Goal: Find specific page/section: Find specific page/section

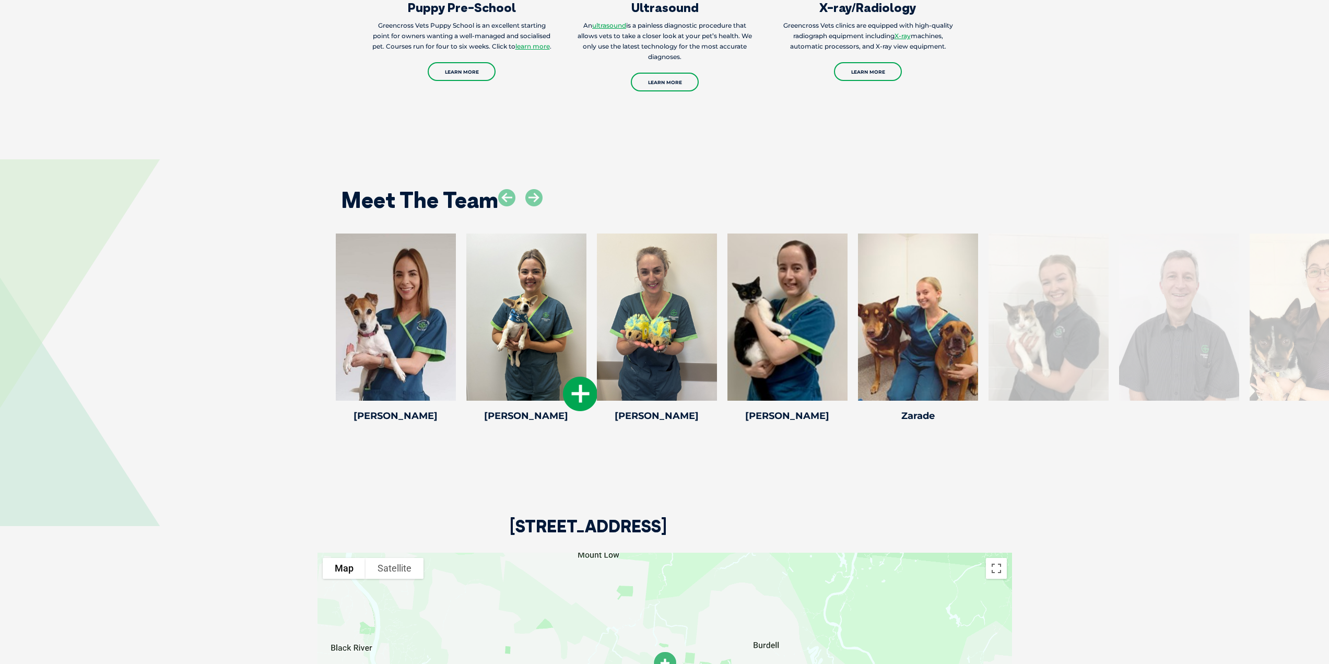
scroll to position [1566, 0]
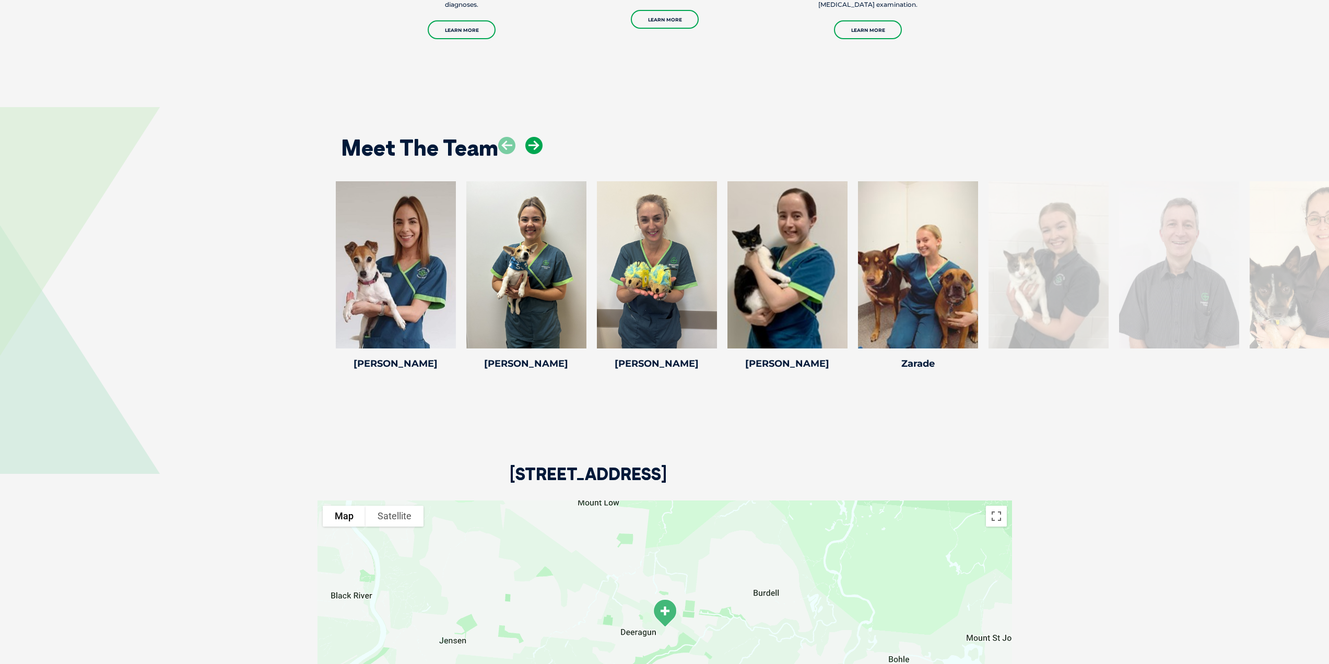
click at [537, 144] on icon at bounding box center [533, 145] width 17 height 17
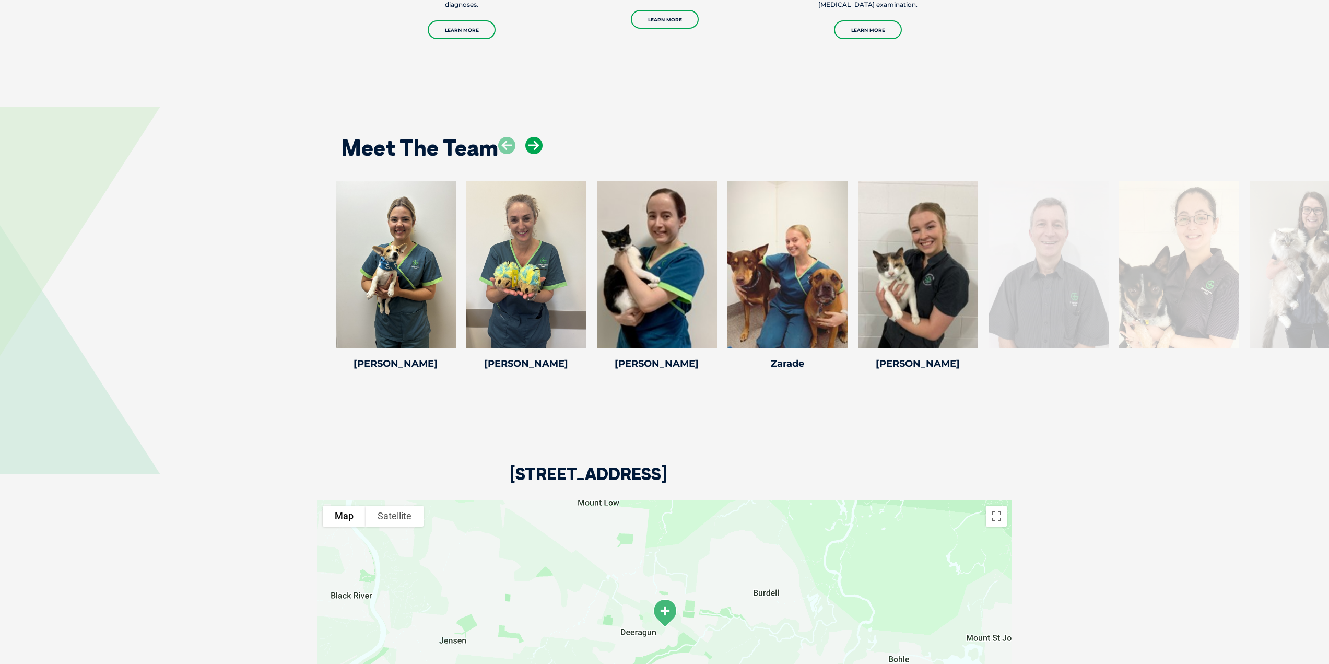
click at [537, 144] on icon at bounding box center [533, 145] width 17 height 17
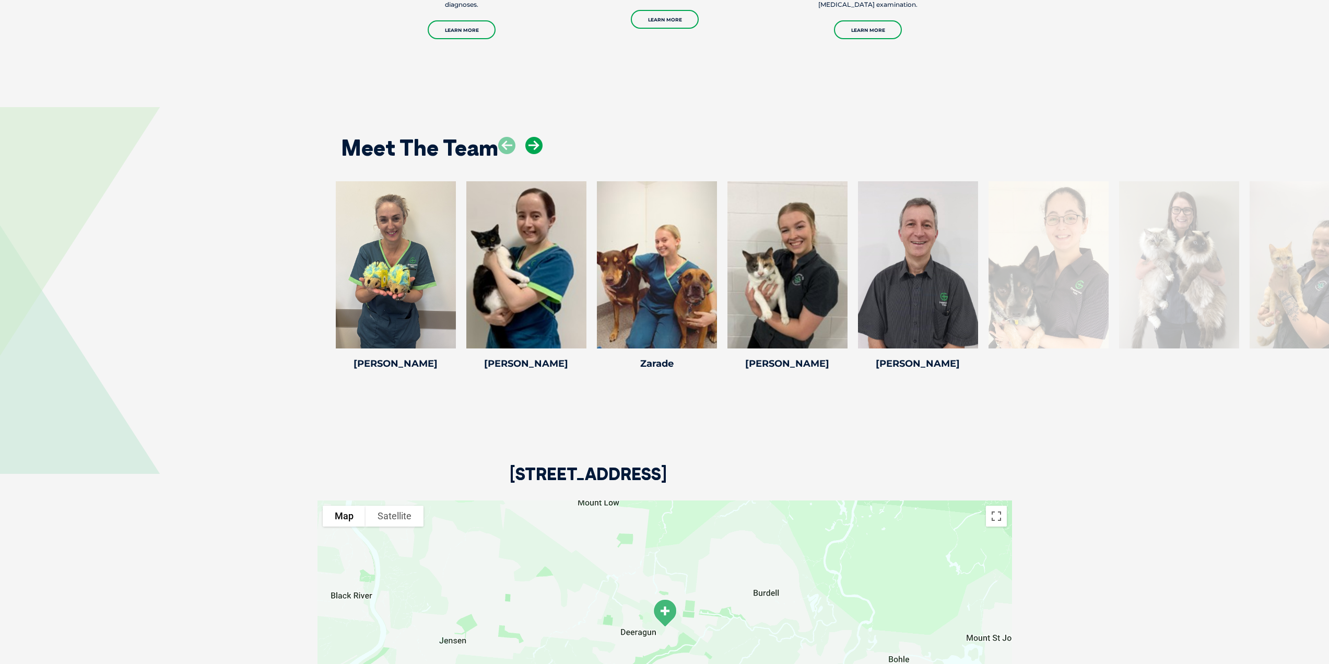
click at [537, 144] on icon at bounding box center [533, 145] width 17 height 17
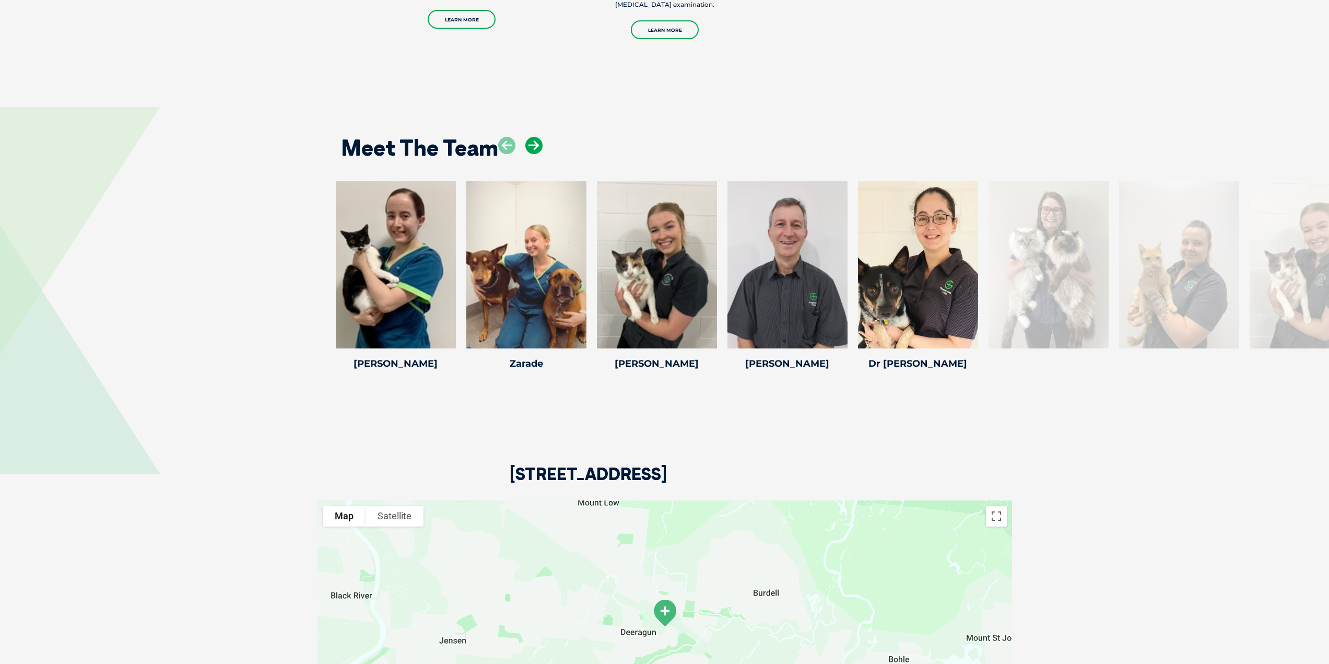
click at [537, 144] on icon at bounding box center [533, 145] width 17 height 17
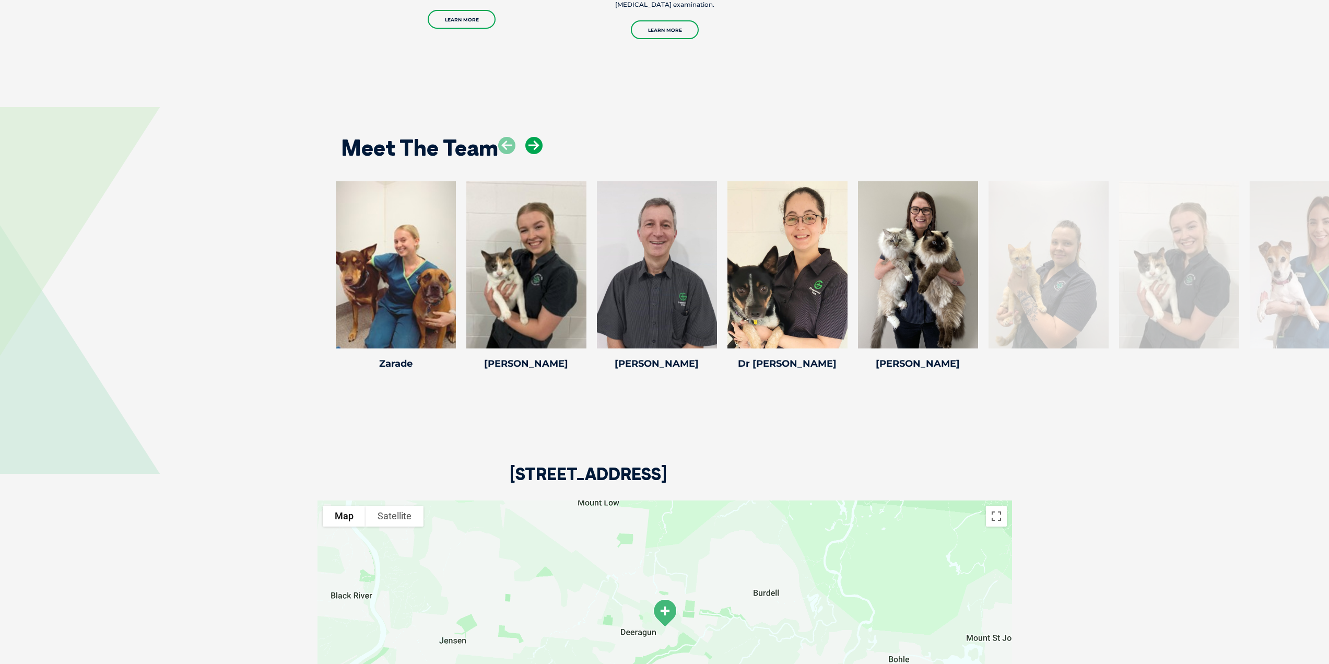
click at [537, 144] on icon at bounding box center [533, 145] width 17 height 17
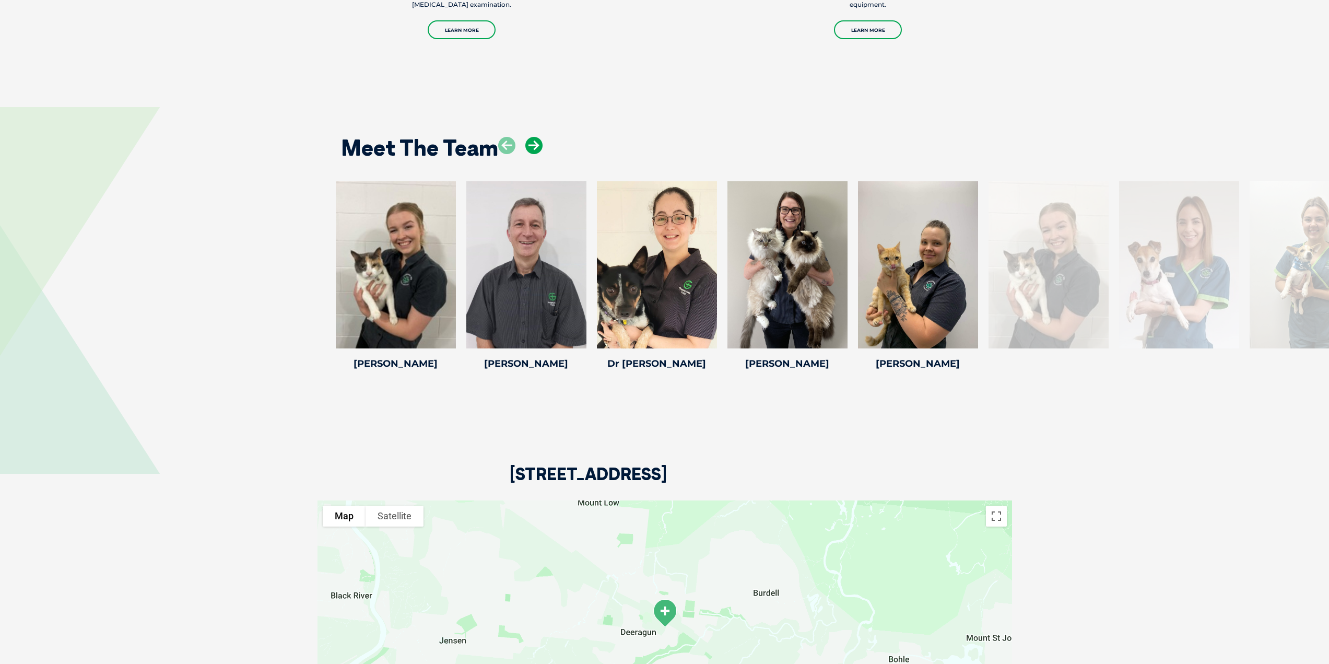
click at [537, 144] on icon at bounding box center [533, 145] width 17 height 17
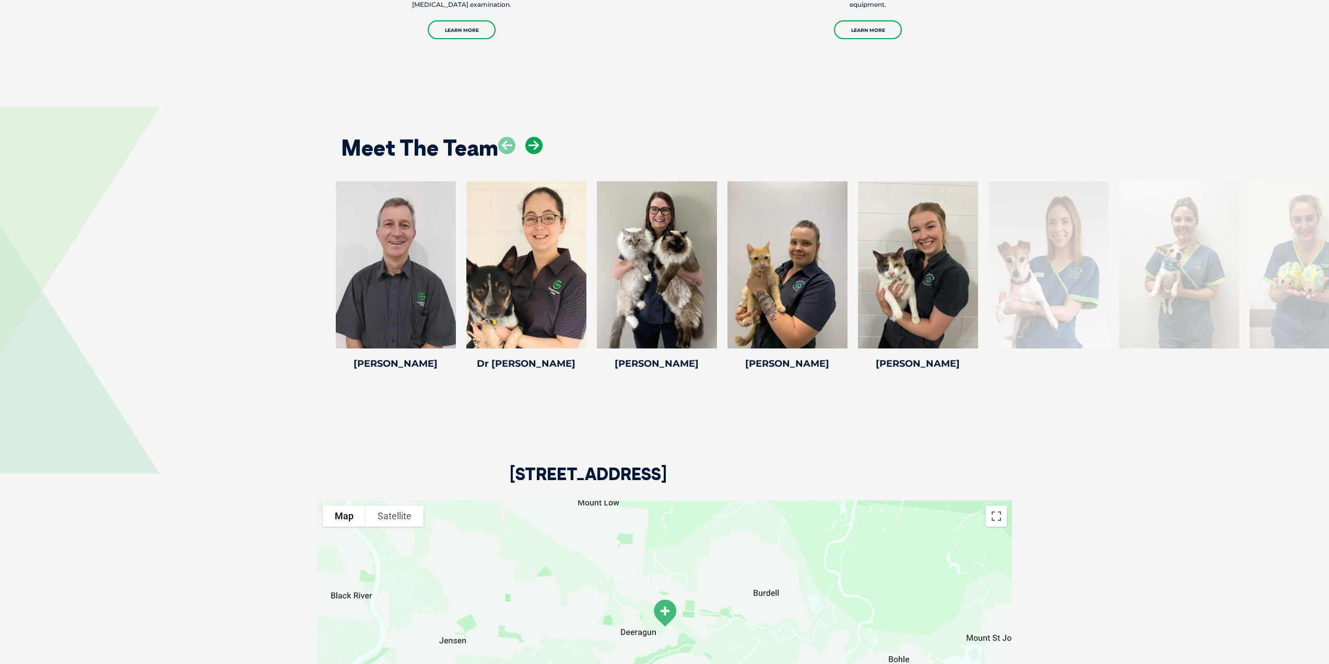
click at [537, 144] on icon at bounding box center [533, 145] width 17 height 17
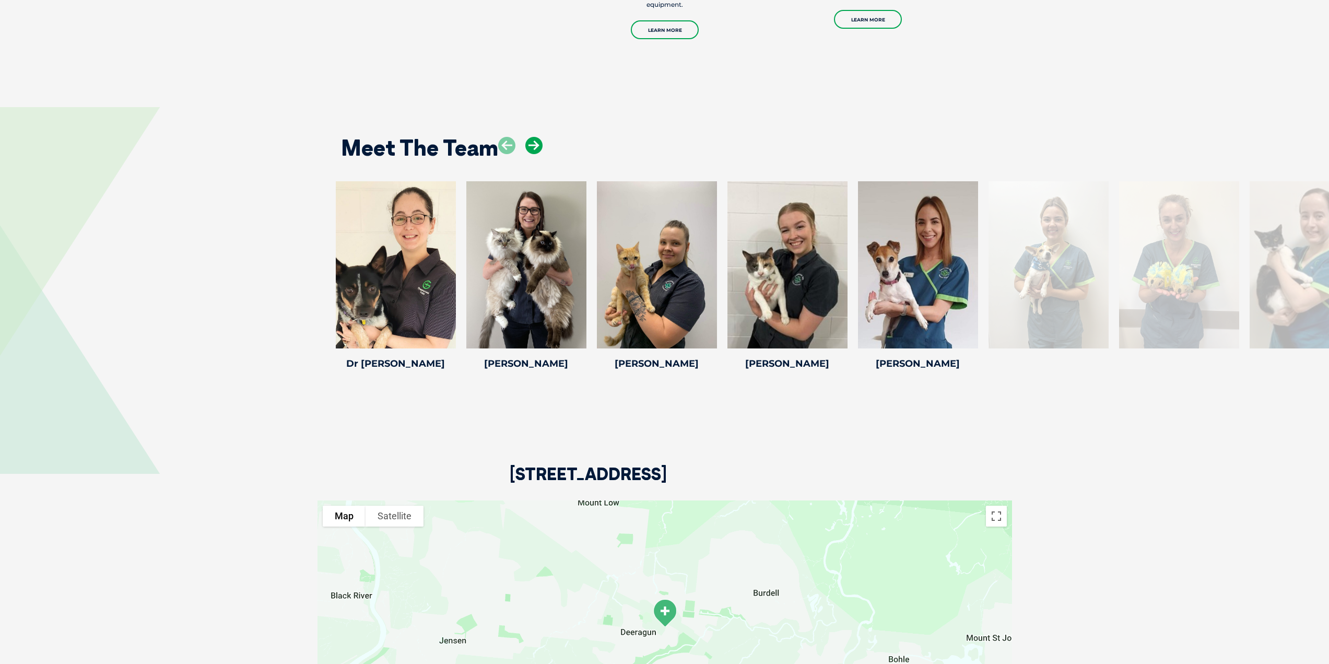
click at [537, 144] on icon at bounding box center [533, 145] width 17 height 17
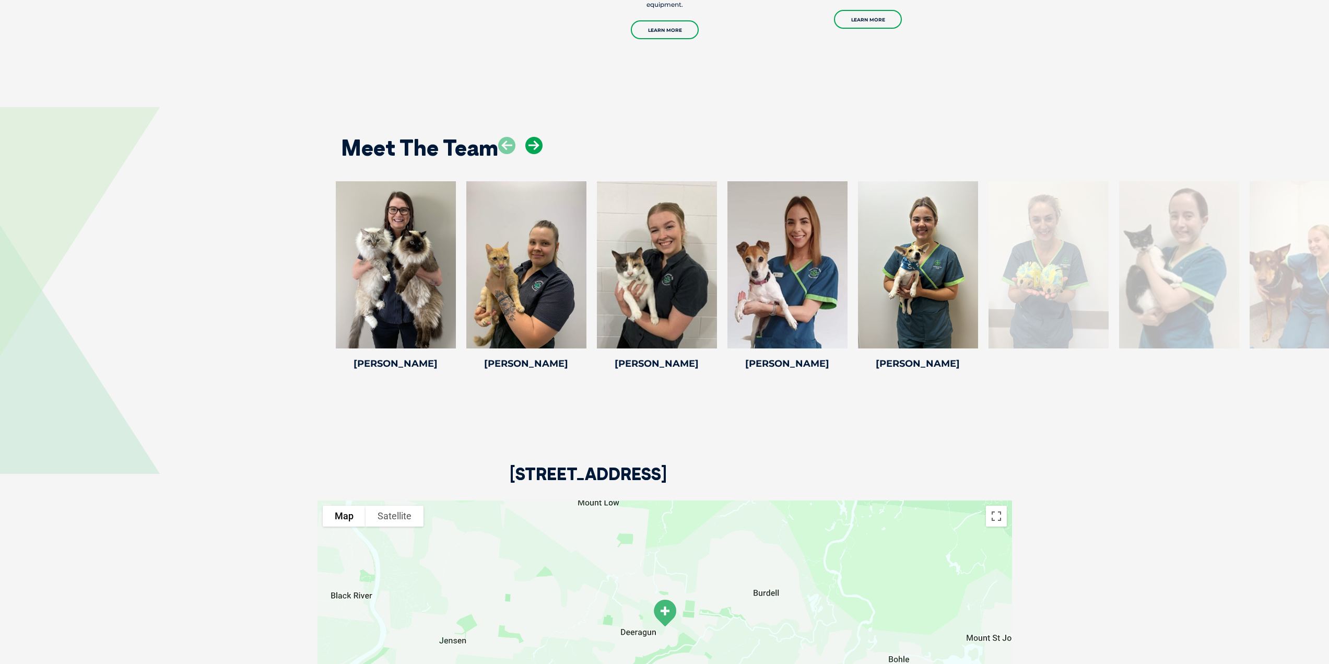
click at [537, 144] on icon at bounding box center [533, 145] width 17 height 17
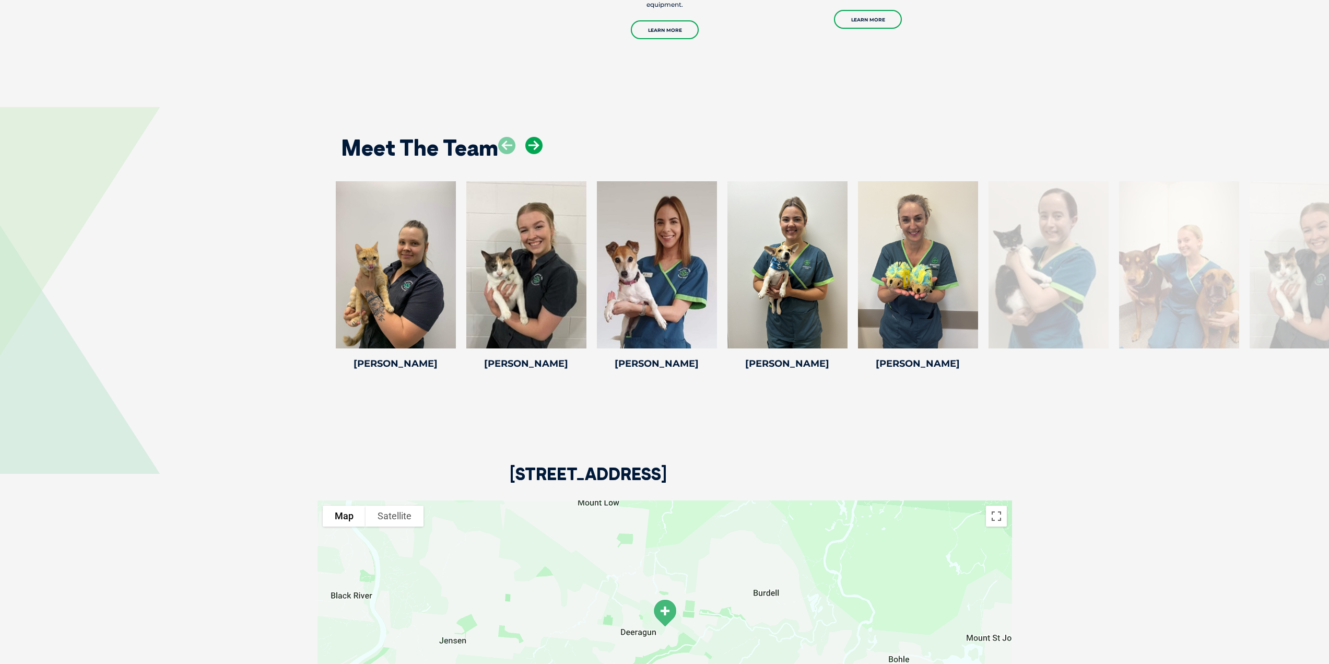
click at [537, 144] on icon at bounding box center [533, 145] width 17 height 17
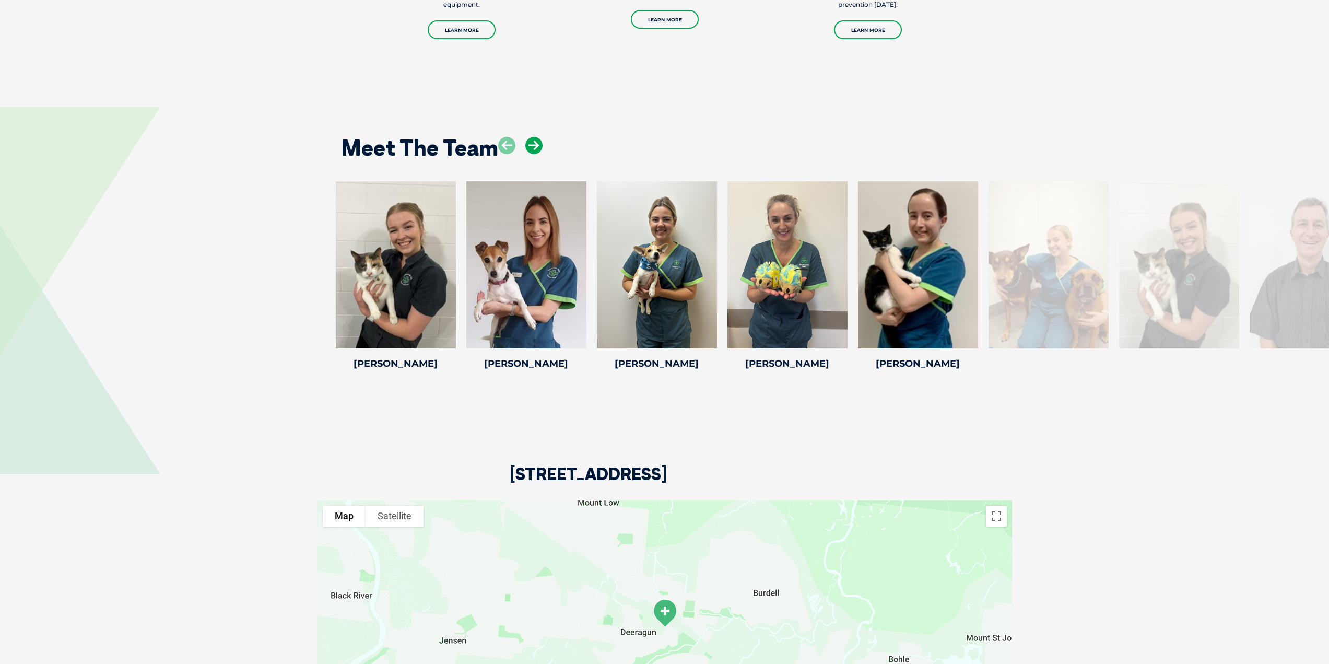
click at [537, 144] on icon at bounding box center [533, 145] width 17 height 17
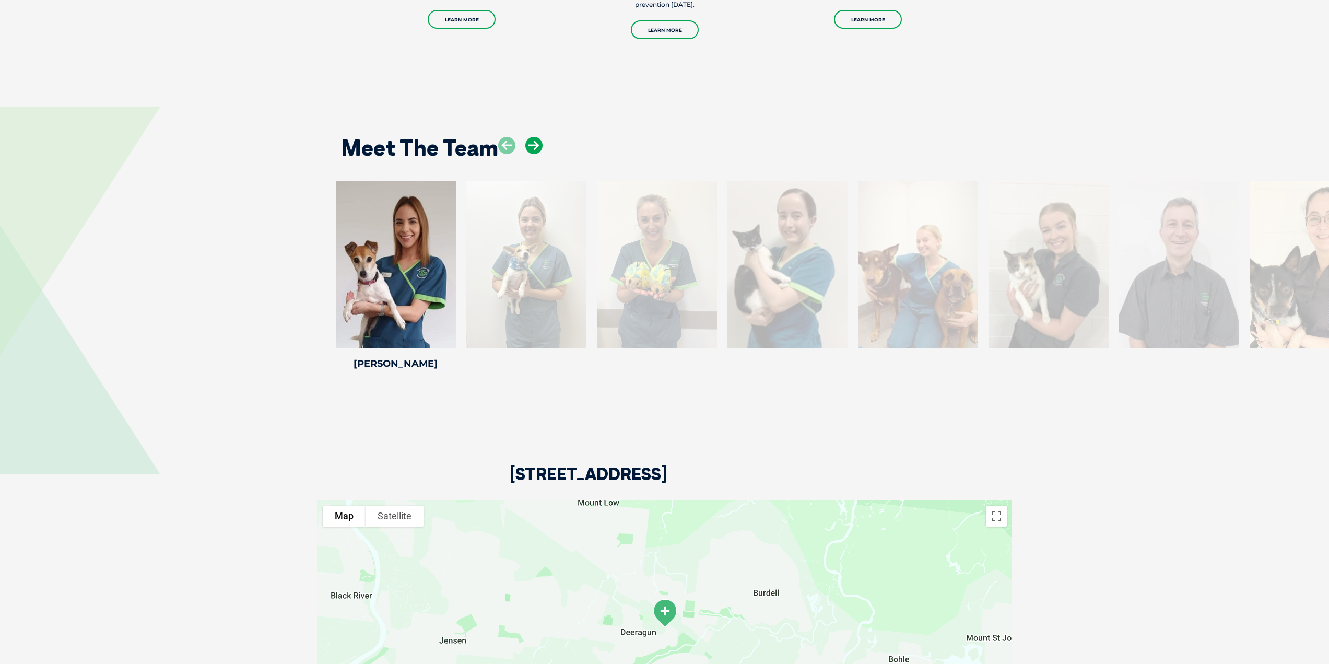
click at [537, 144] on icon at bounding box center [533, 145] width 17 height 17
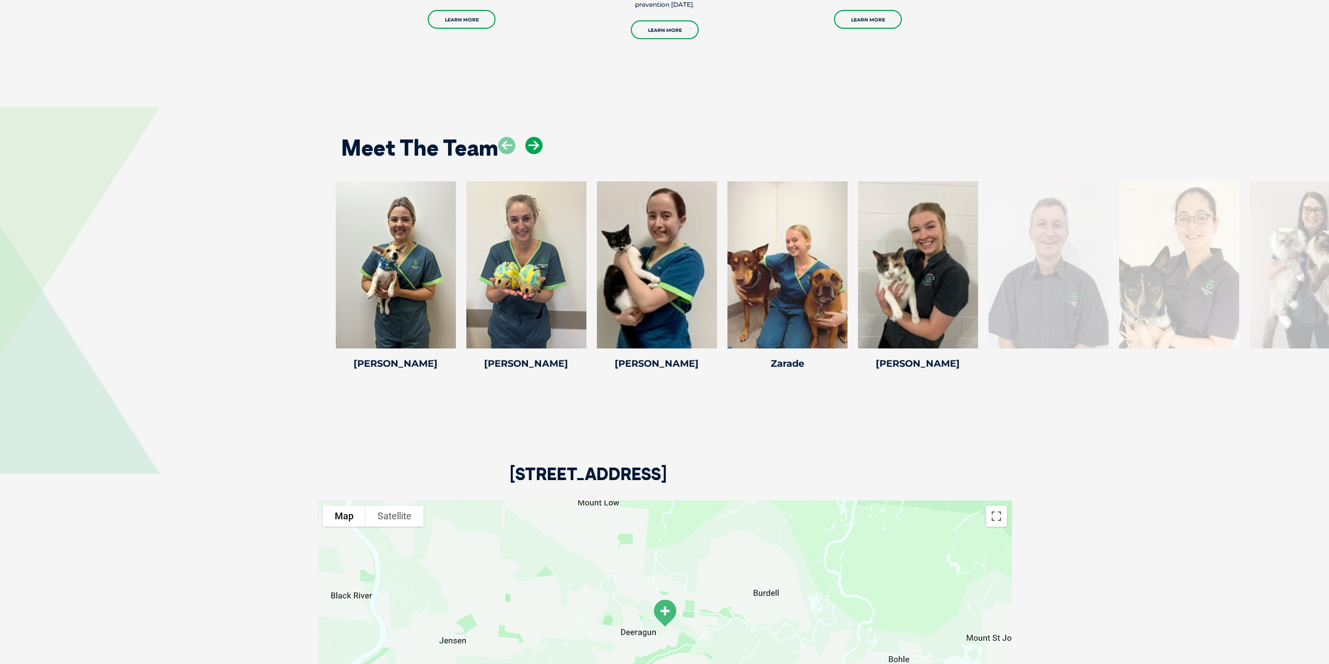
click at [537, 144] on icon at bounding box center [533, 145] width 17 height 17
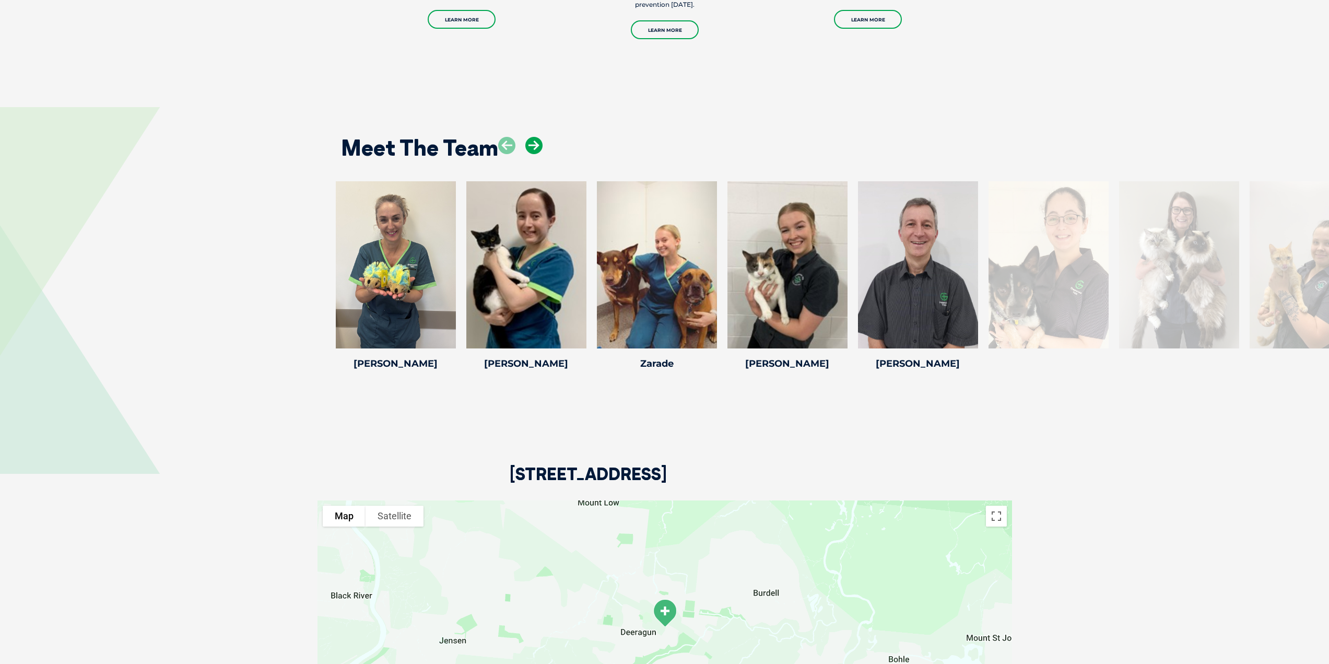
click at [537, 144] on icon at bounding box center [533, 145] width 17 height 17
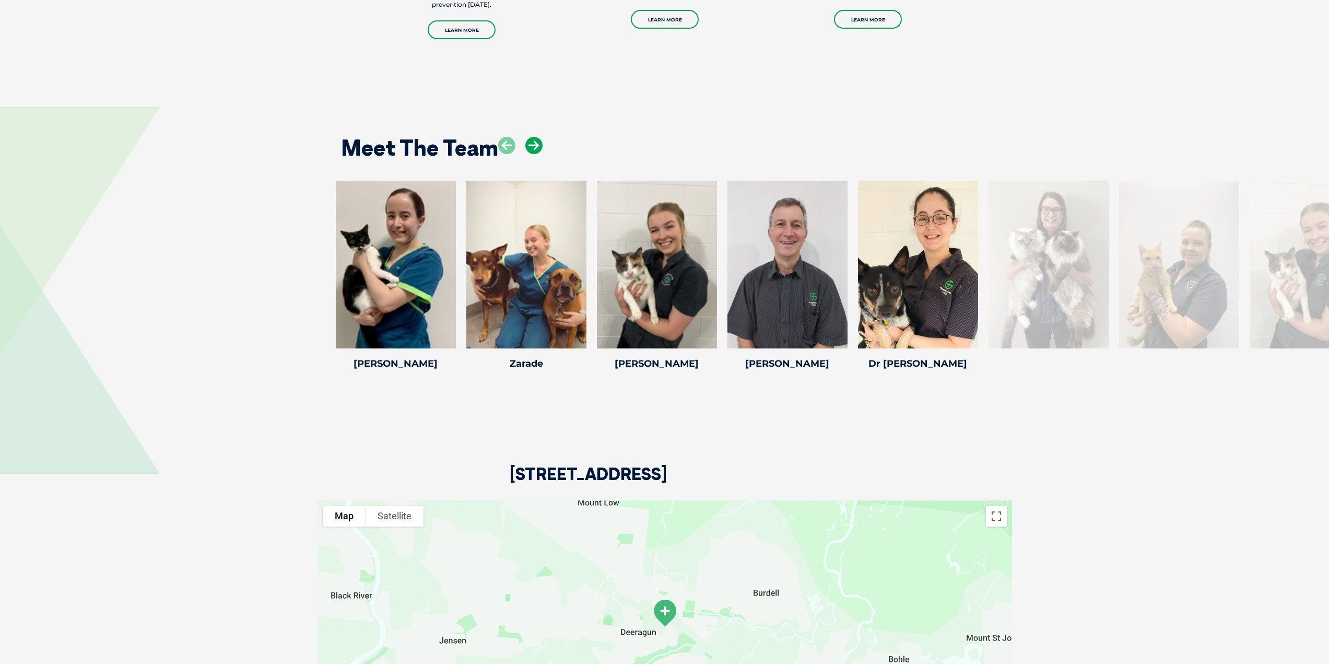
click at [537, 144] on icon at bounding box center [533, 145] width 17 height 17
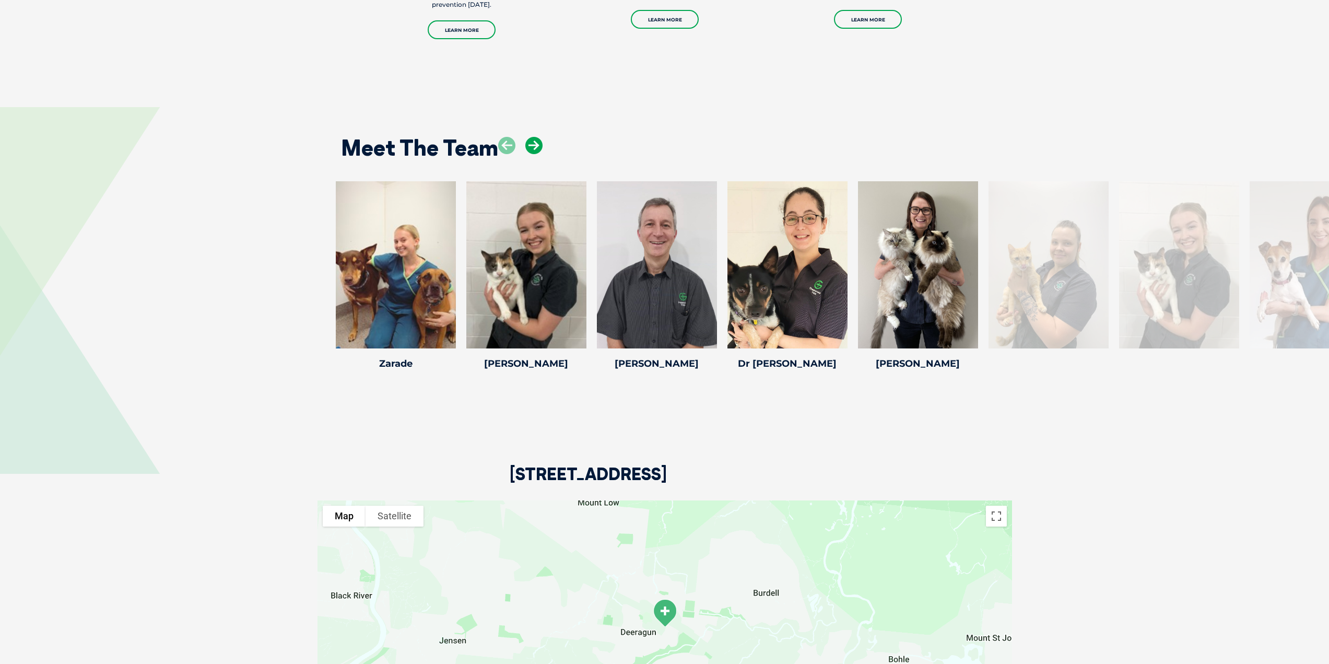
click at [537, 144] on icon at bounding box center [533, 145] width 17 height 17
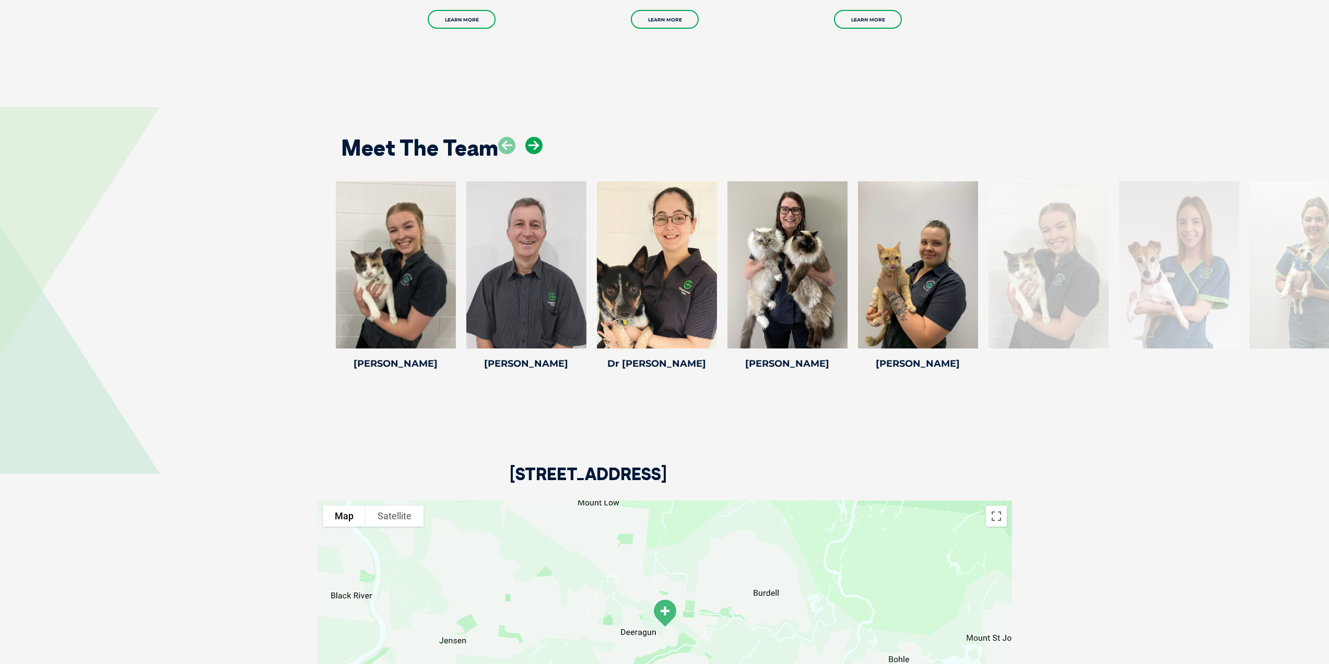
click at [537, 144] on icon at bounding box center [533, 145] width 17 height 17
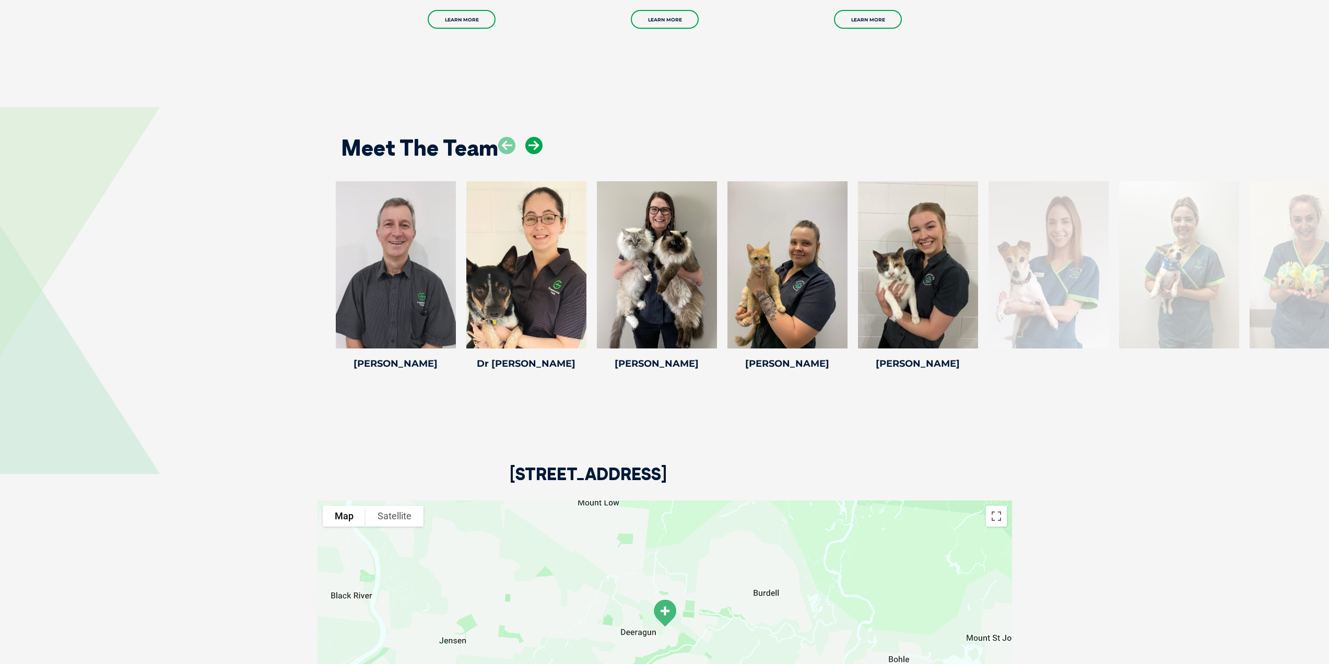
click at [537, 144] on icon at bounding box center [533, 145] width 17 height 17
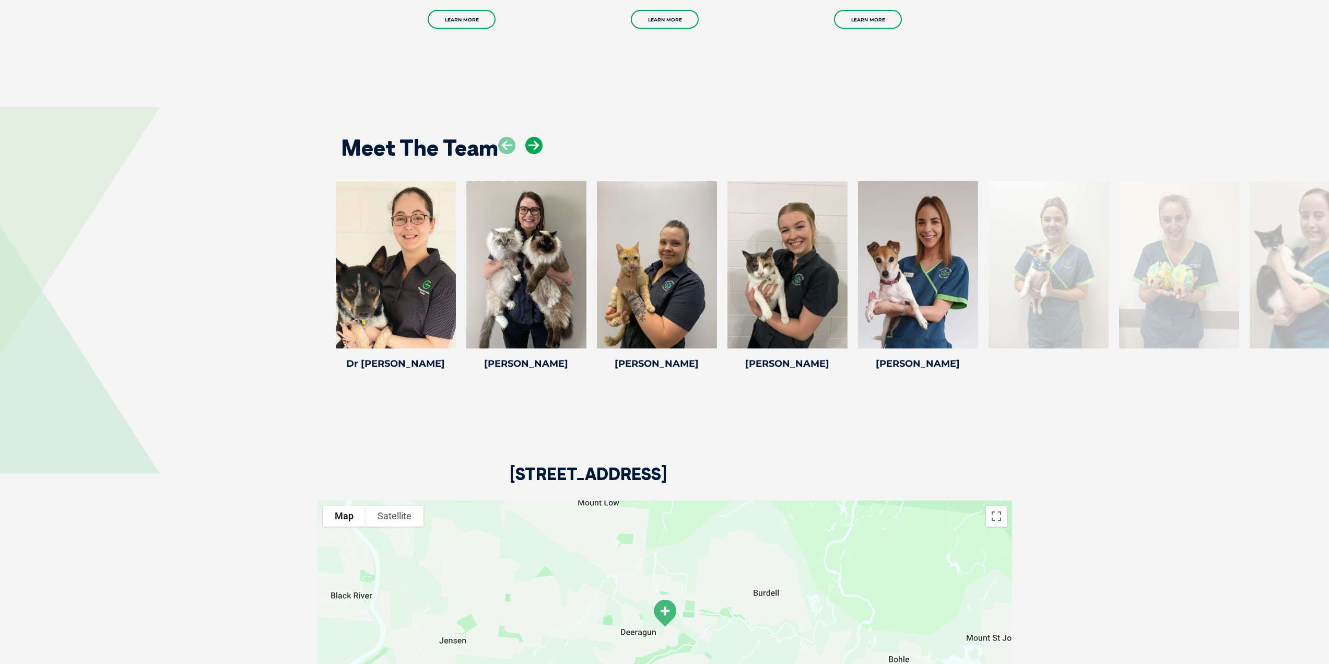
click at [537, 144] on icon at bounding box center [533, 145] width 17 height 17
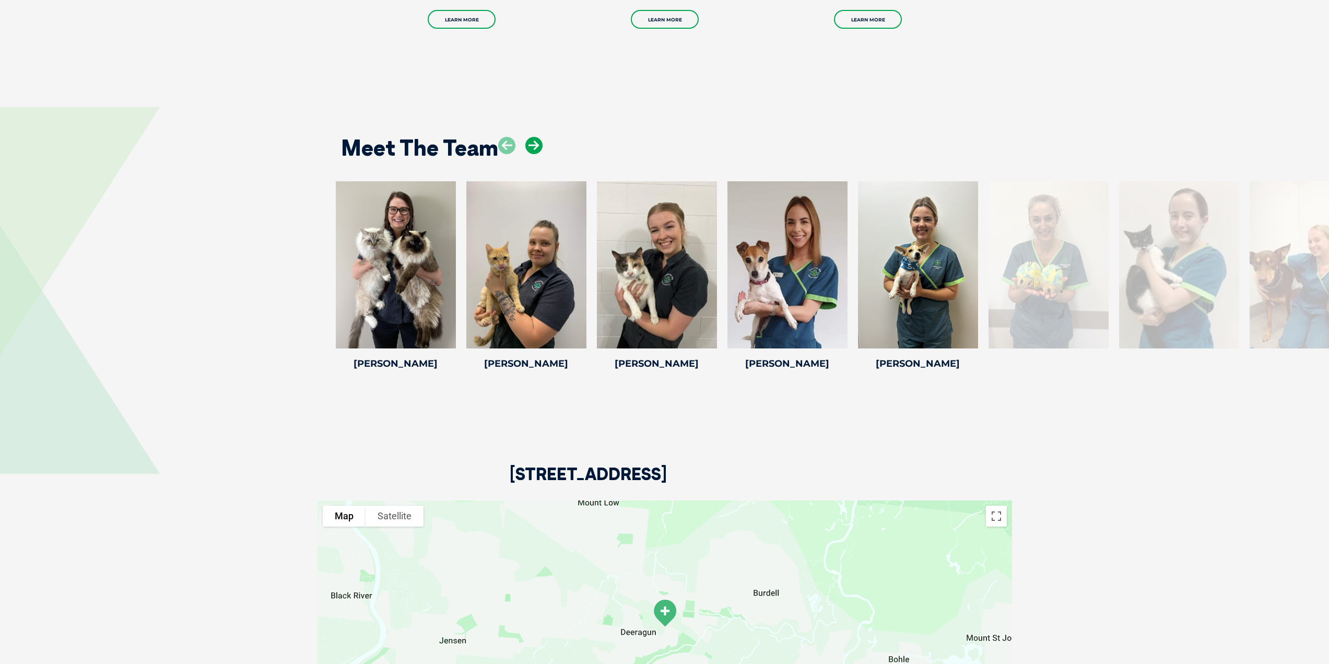
click at [537, 144] on icon at bounding box center [533, 145] width 17 height 17
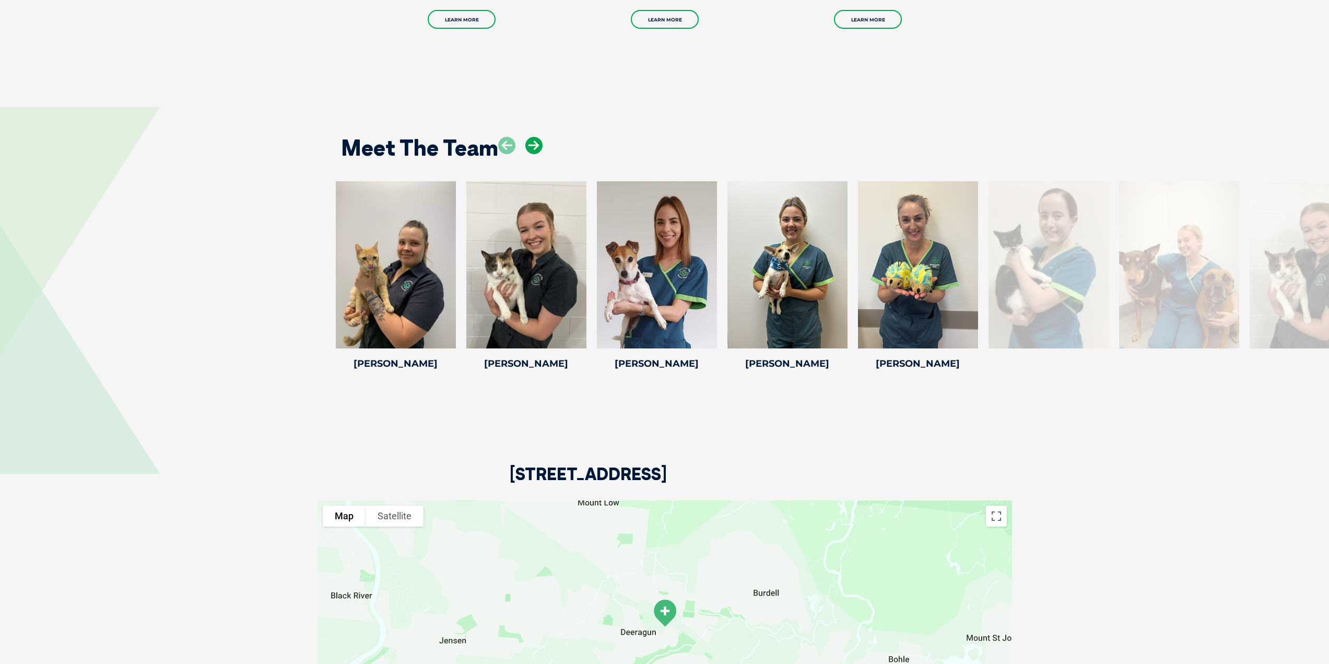
click at [537, 144] on icon at bounding box center [533, 145] width 17 height 17
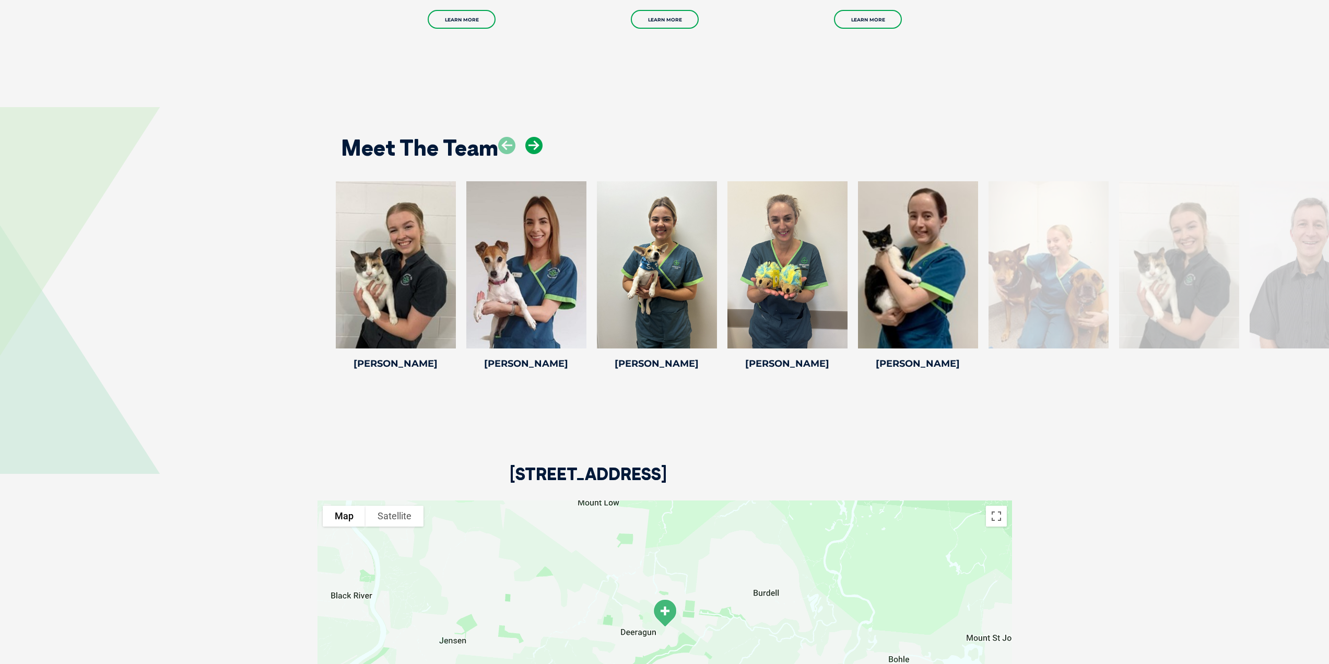
click at [537, 144] on icon at bounding box center [533, 145] width 17 height 17
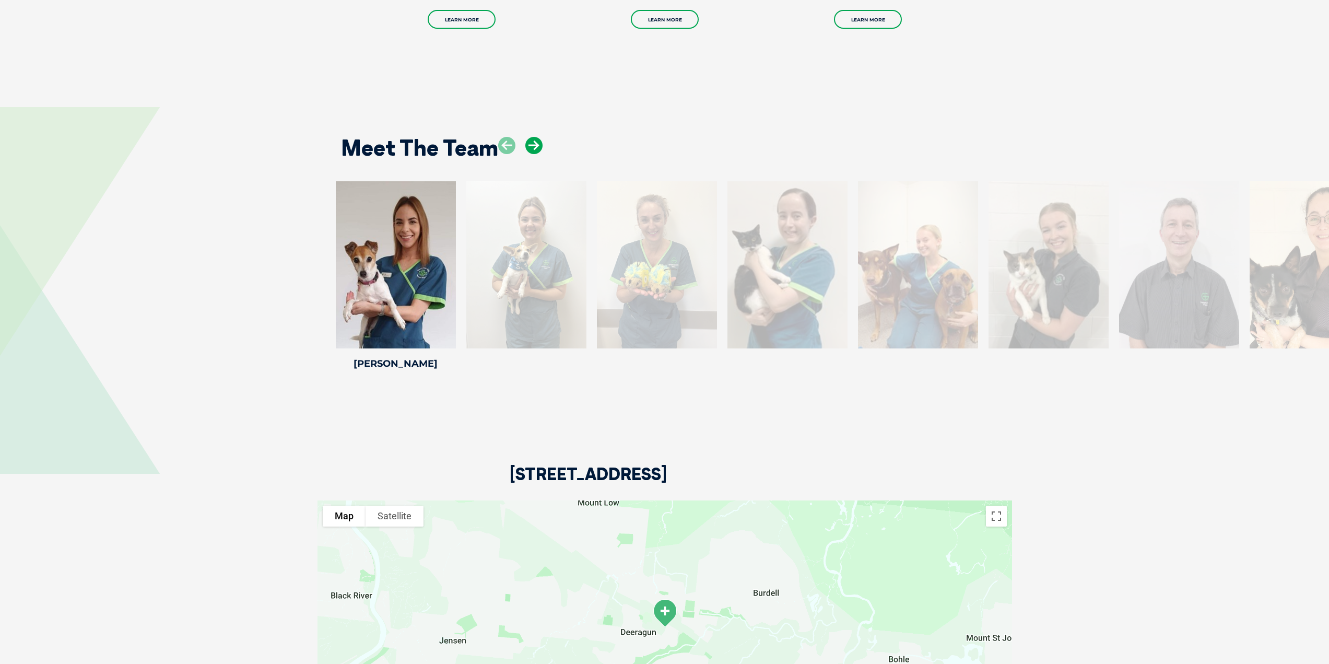
click at [537, 144] on icon at bounding box center [533, 145] width 17 height 17
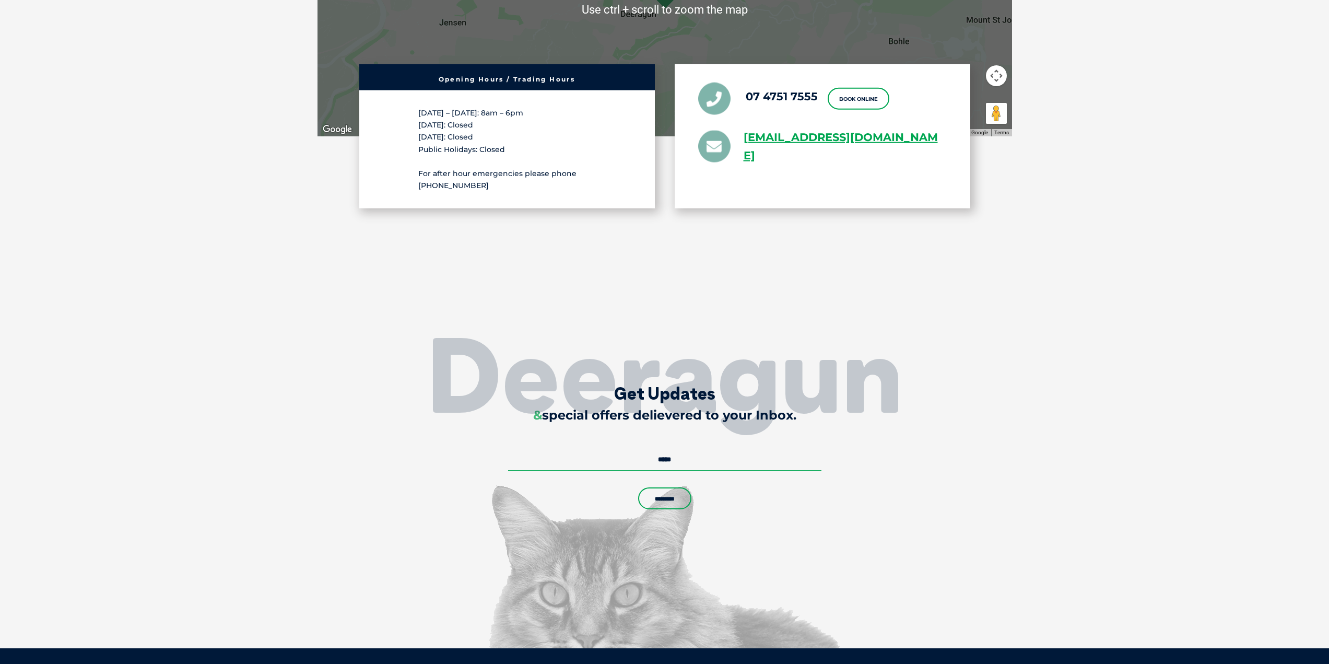
scroll to position [1985, 0]
